Goal: Check status: Check status

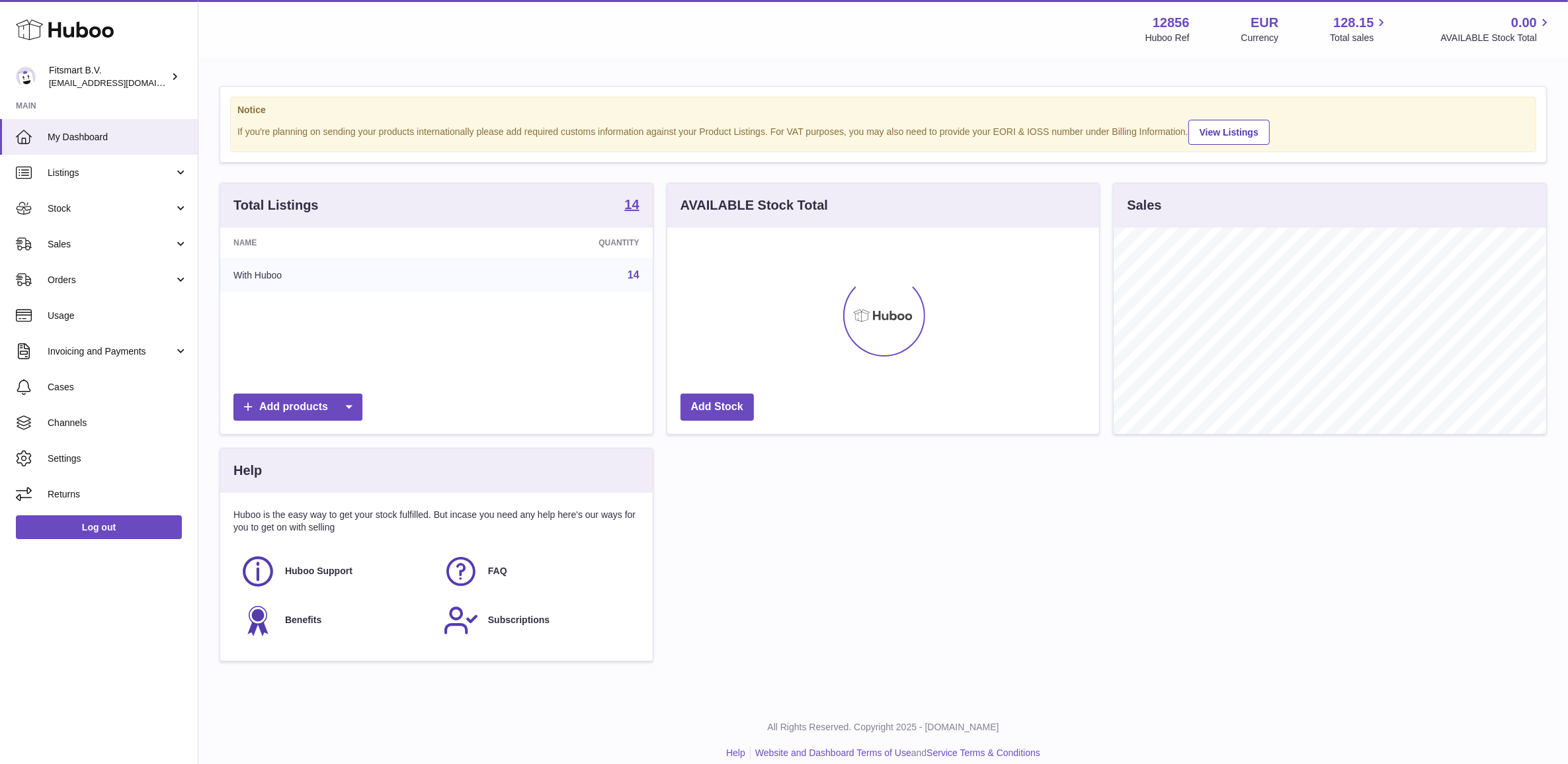
scroll to position [206, 431]
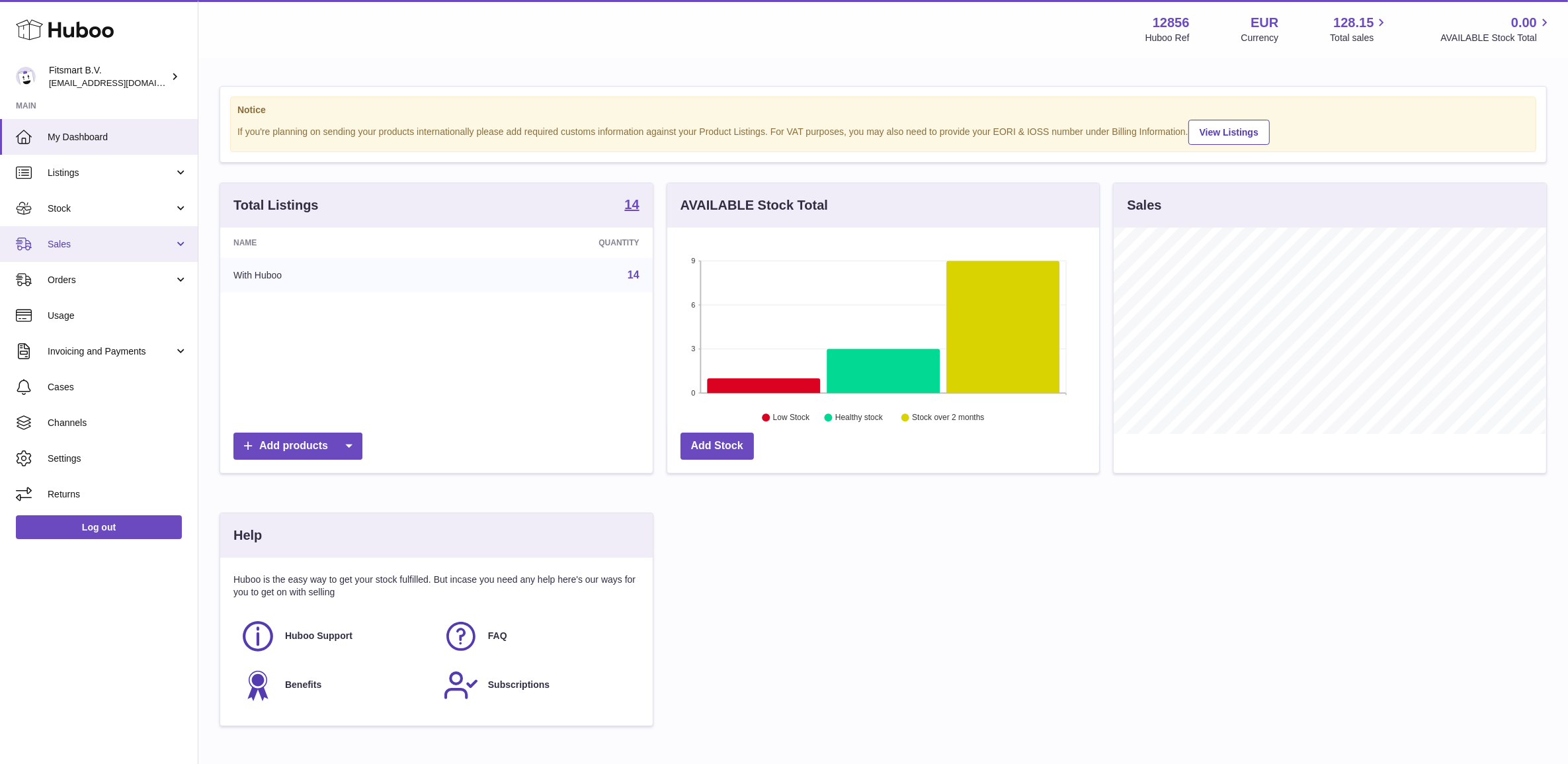
click at [77, 253] on link "Sales" at bounding box center [99, 244] width 197 height 36
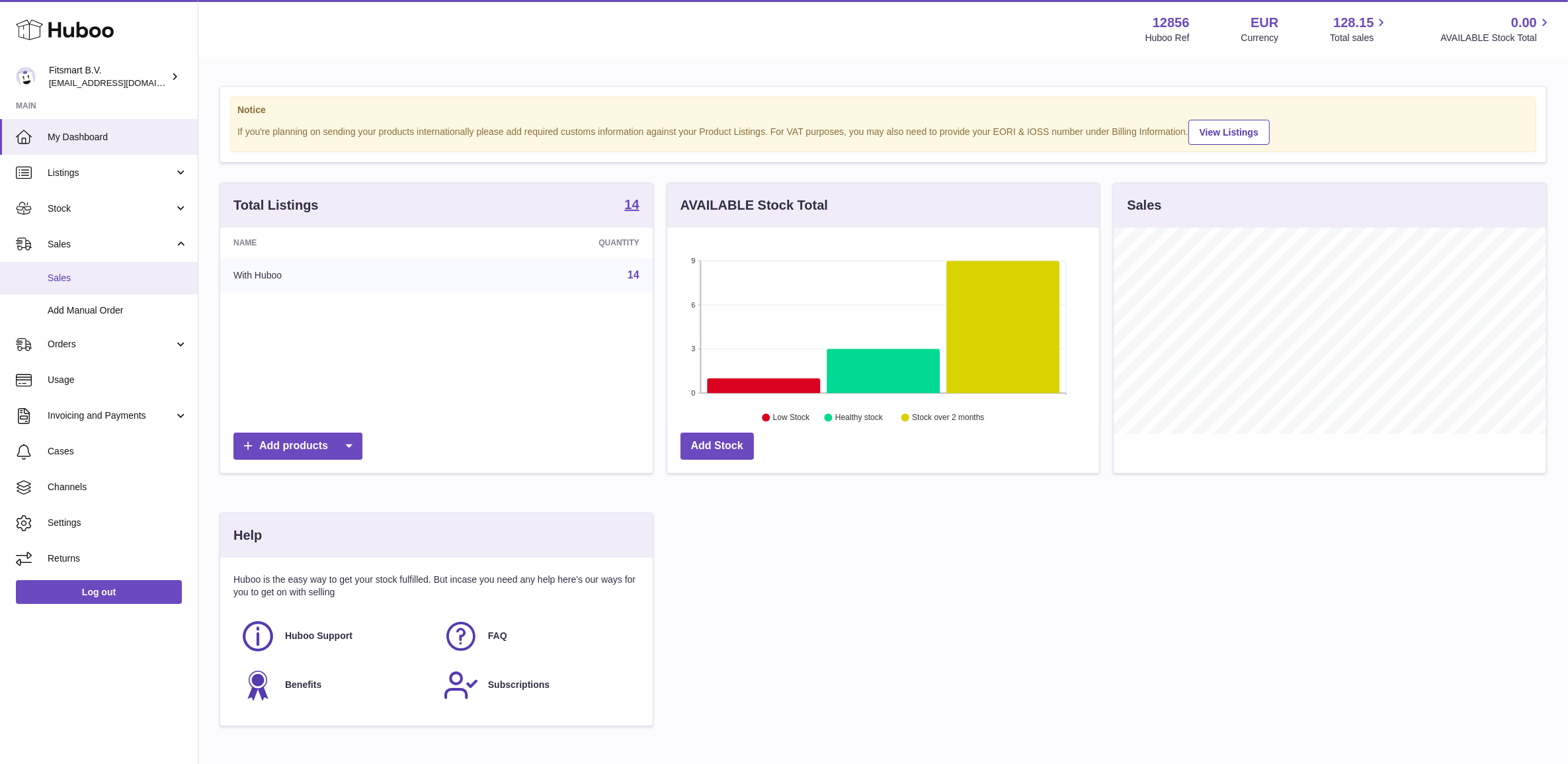
click at [84, 285] on link "Sales" at bounding box center [99, 278] width 197 height 32
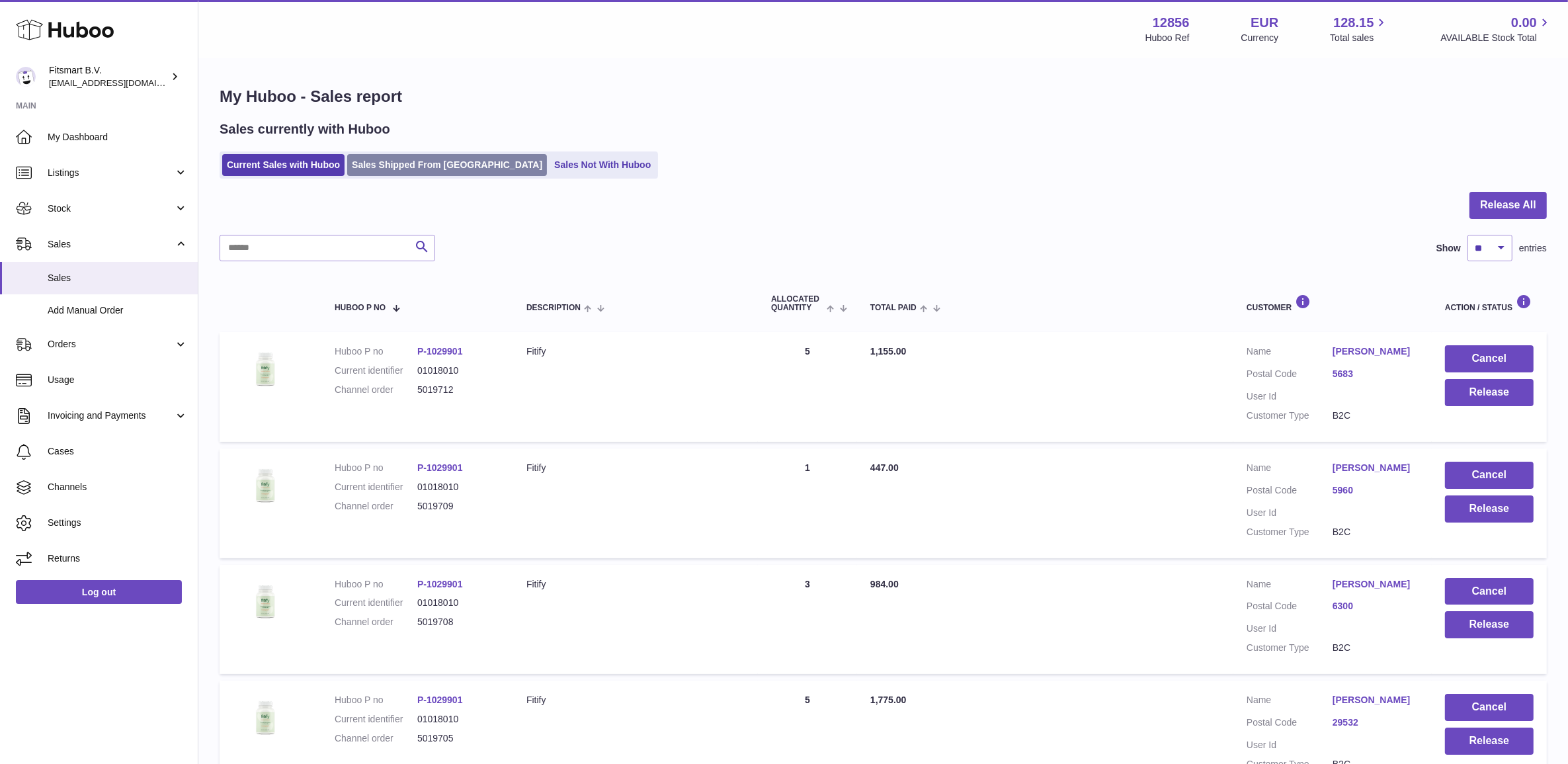
click at [415, 162] on link "Sales Shipped From [GEOGRAPHIC_DATA]" at bounding box center [447, 165] width 199 height 22
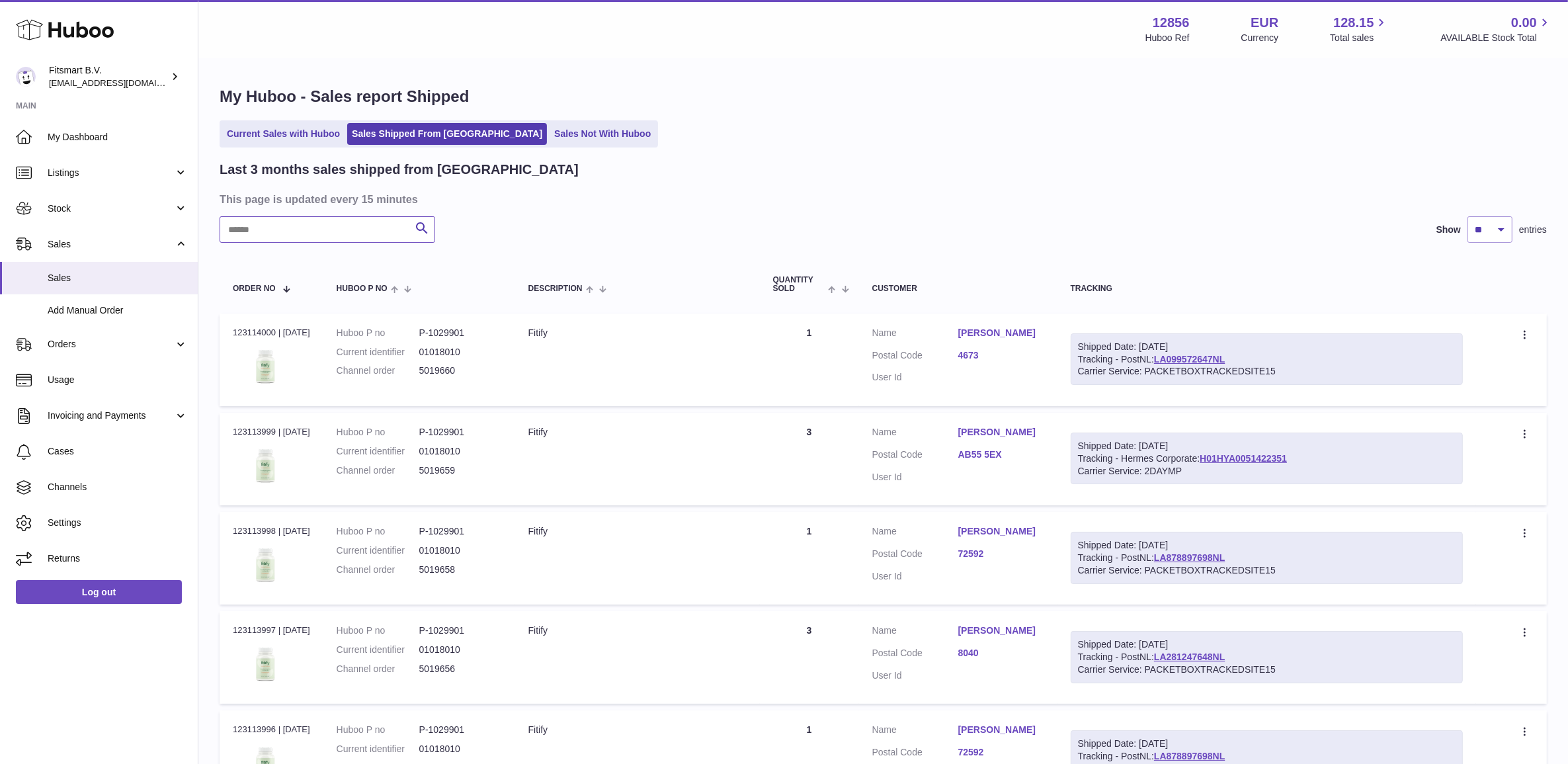
click at [319, 233] on input "text" at bounding box center [327, 229] width 216 height 26
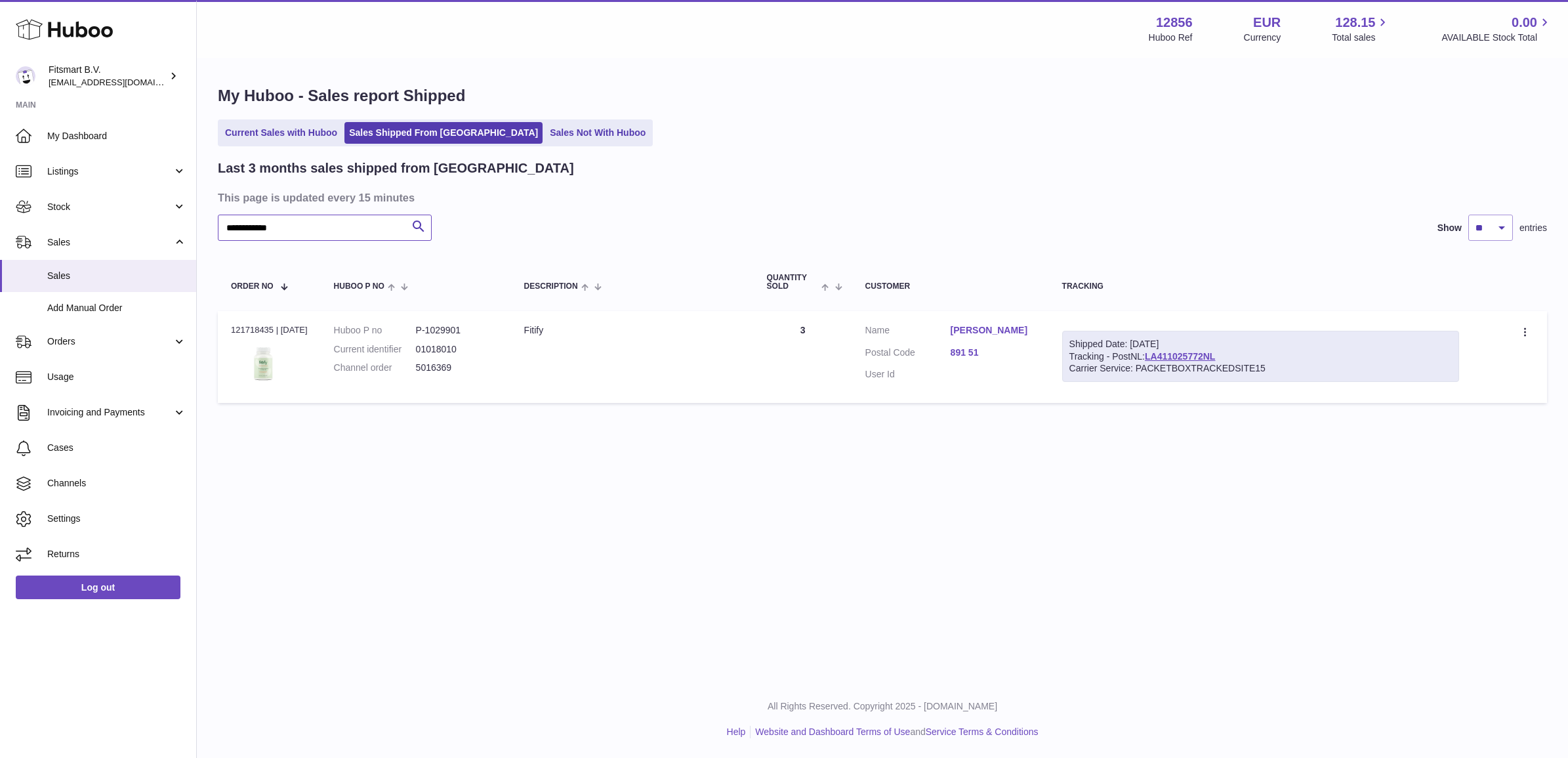
type input "**********"
click at [431, 370] on dd "5016369" at bounding box center [457, 368] width 82 height 13
copy dd "5016369"
click at [234, 333] on div "Order no 121718435 | [DATE]" at bounding box center [269, 330] width 76 height 12
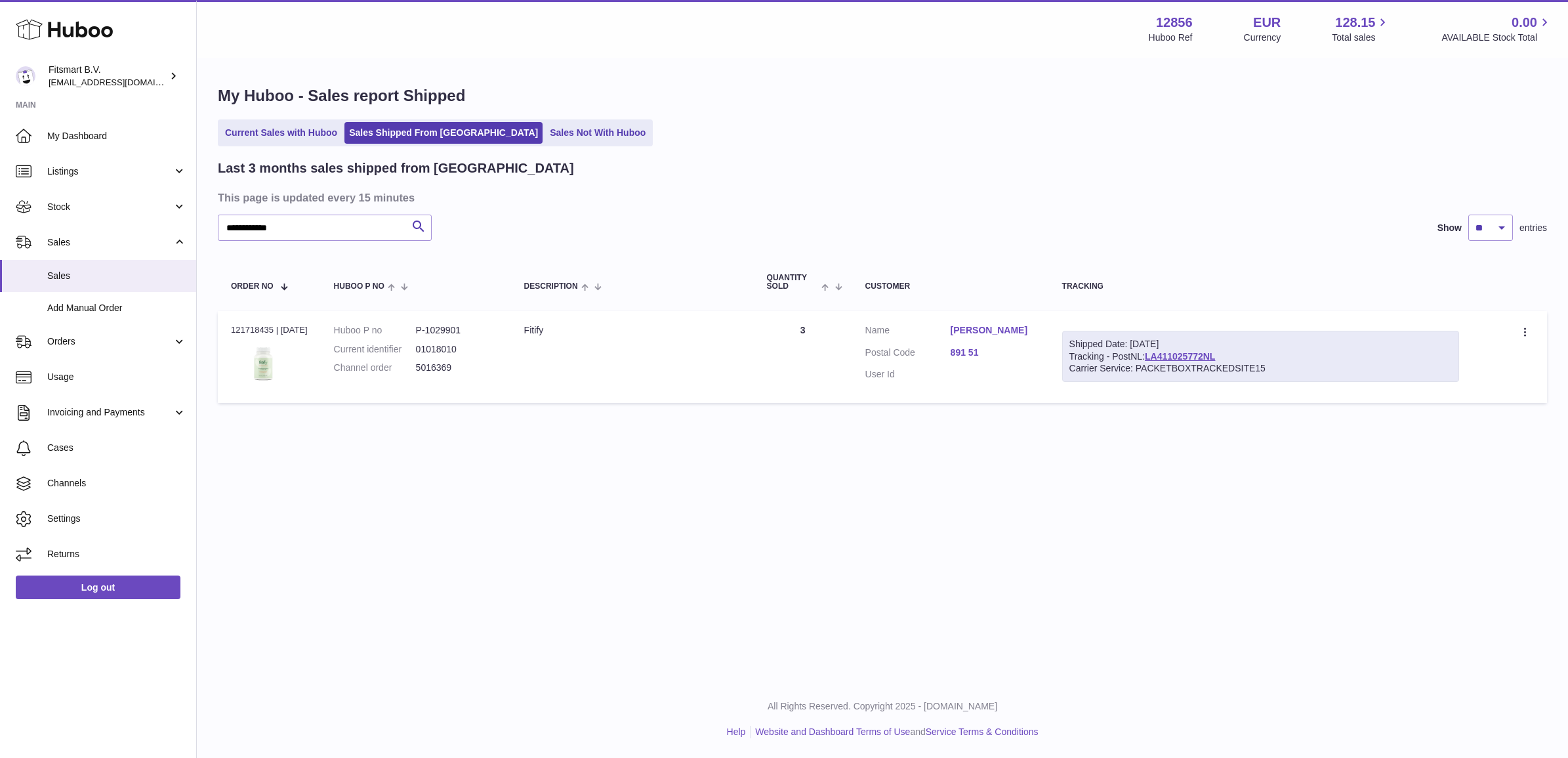
click at [234, 333] on div "Order no 121718435 | [DATE]" at bounding box center [269, 330] width 76 height 12
copy div "121718435"
